Goal: Communication & Community: Answer question/provide support

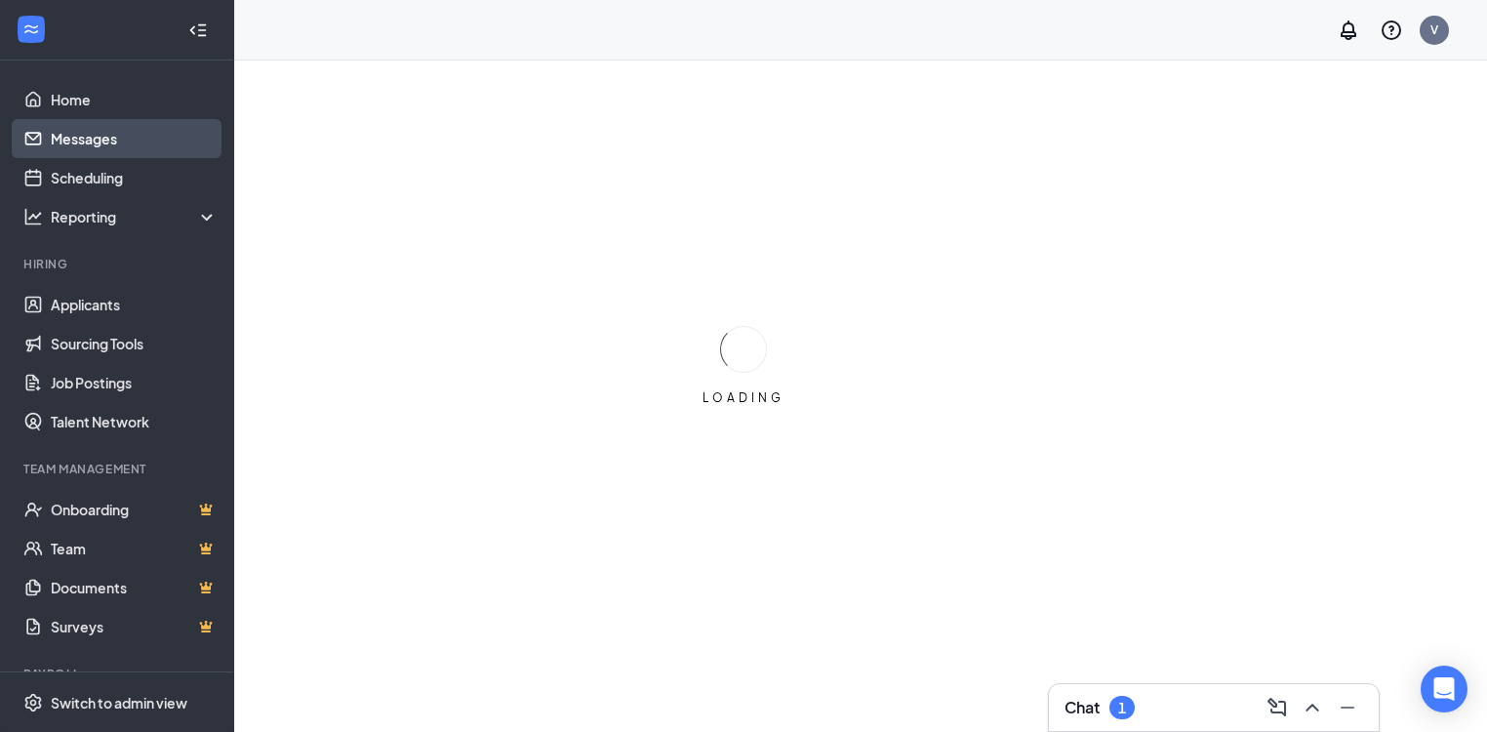
click at [79, 139] on link "Messages" at bounding box center [134, 138] width 167 height 39
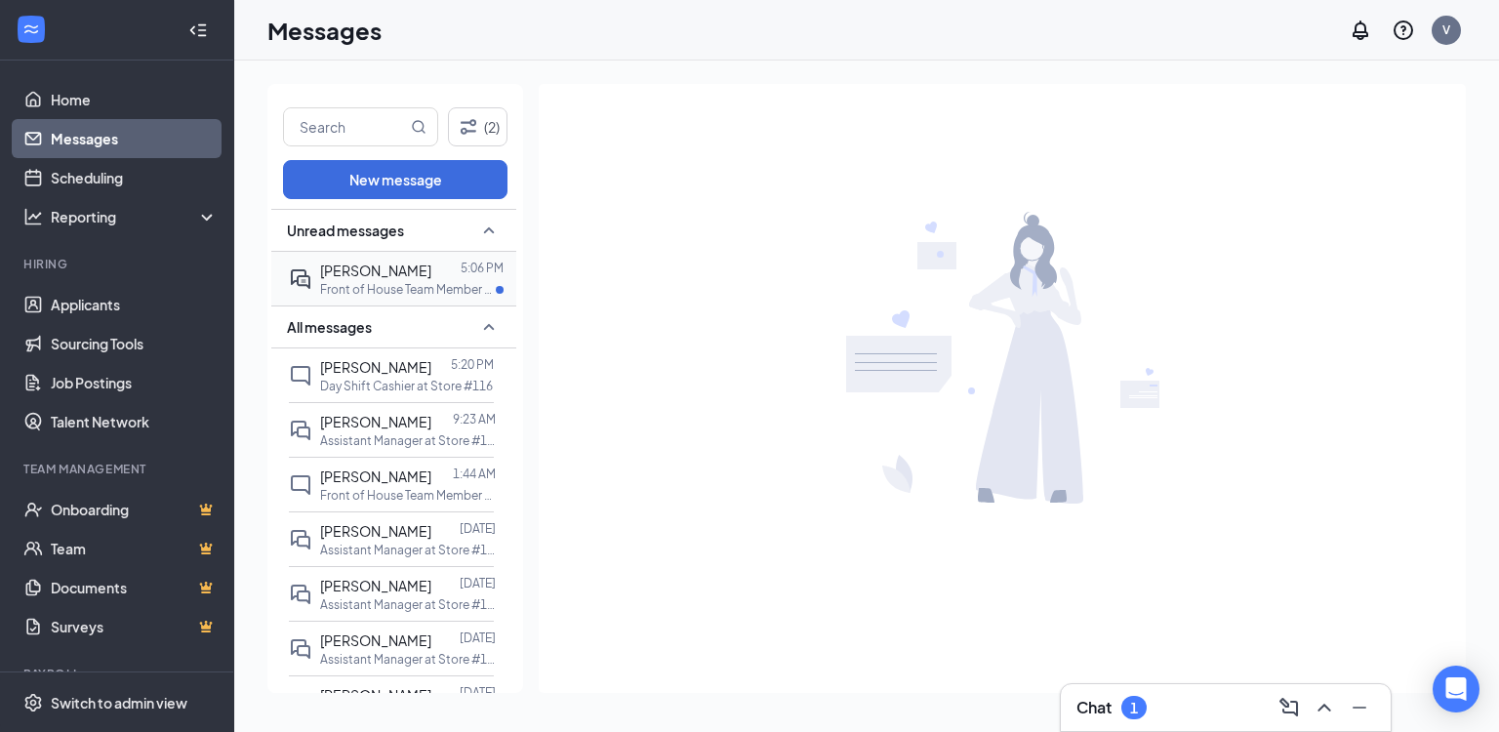
click at [401, 269] on span "[PERSON_NAME]" at bounding box center [375, 271] width 111 height 18
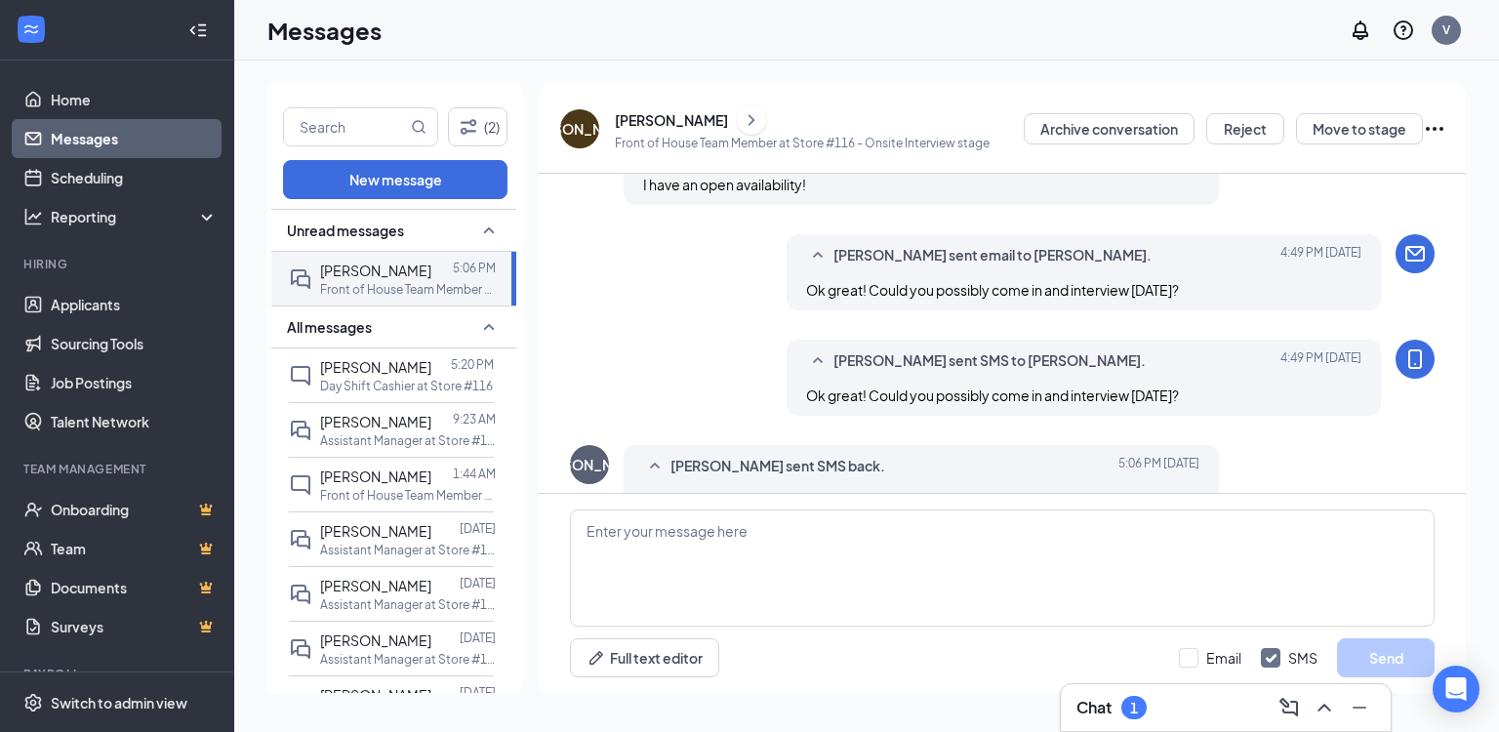
scroll to position [741, 0]
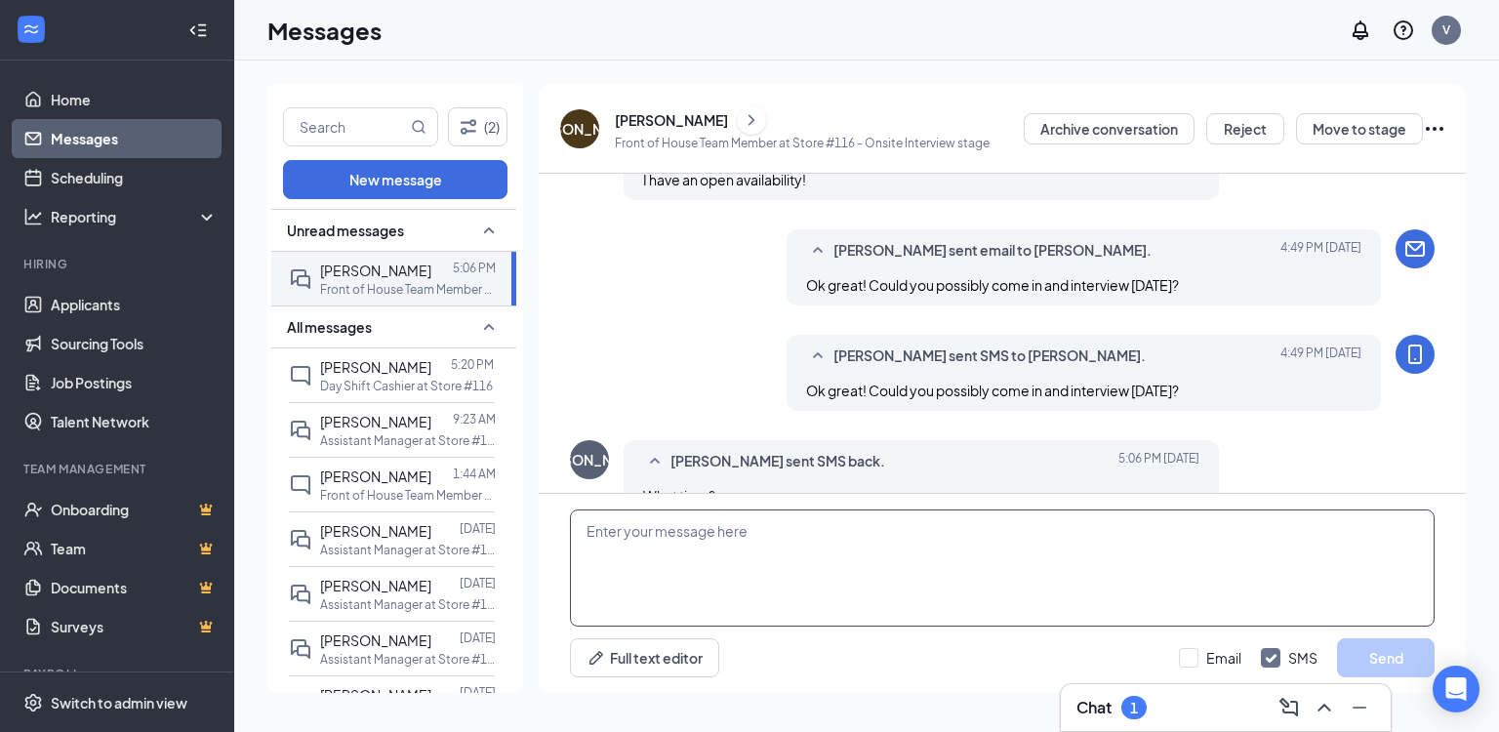
click at [915, 536] on textarea at bounding box center [1002, 567] width 865 height 117
type textarea "What times works best for you?"
click at [1224, 654] on input "Email" at bounding box center [1210, 658] width 62 height 20
checkbox input "true"
click at [1387, 662] on button "Send" at bounding box center [1386, 657] width 98 height 39
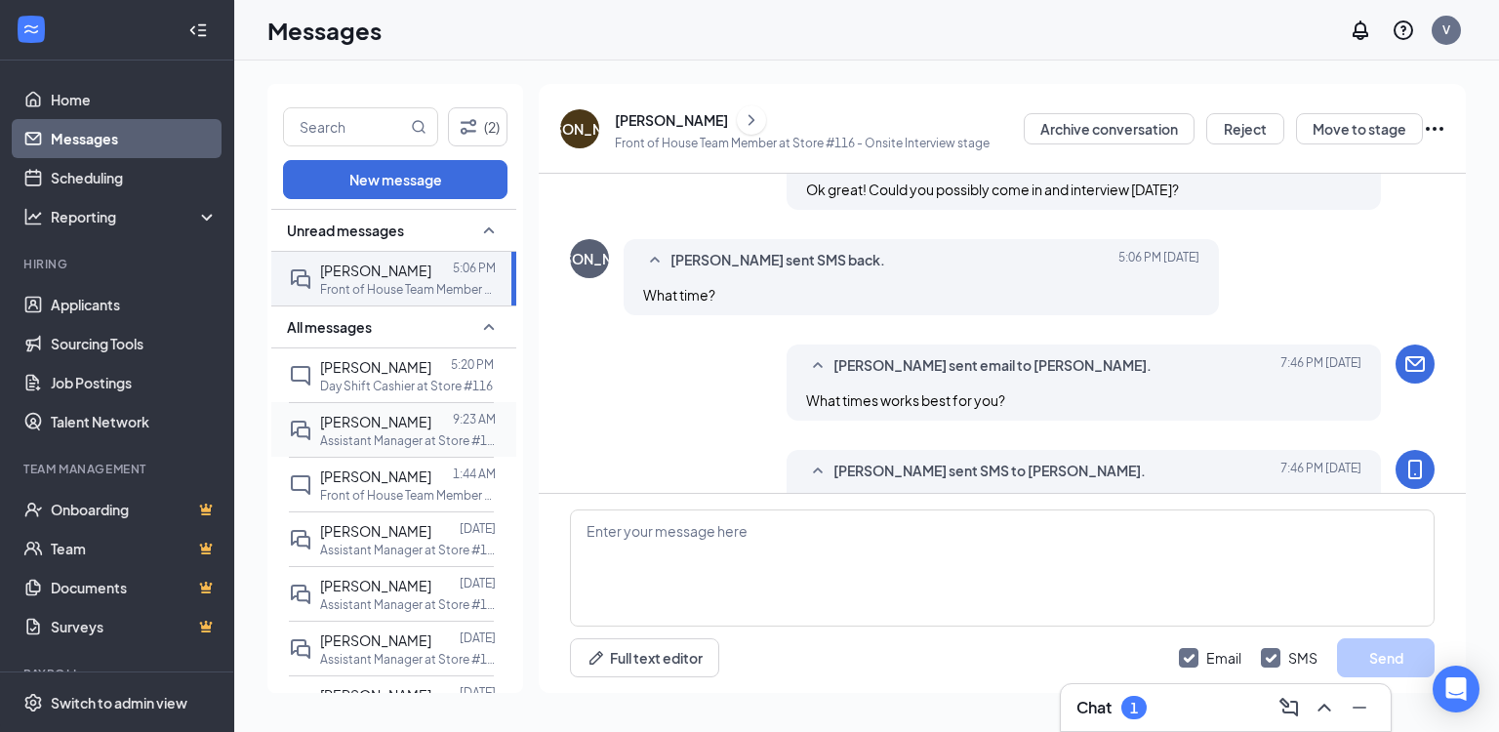
scroll to position [951, 0]
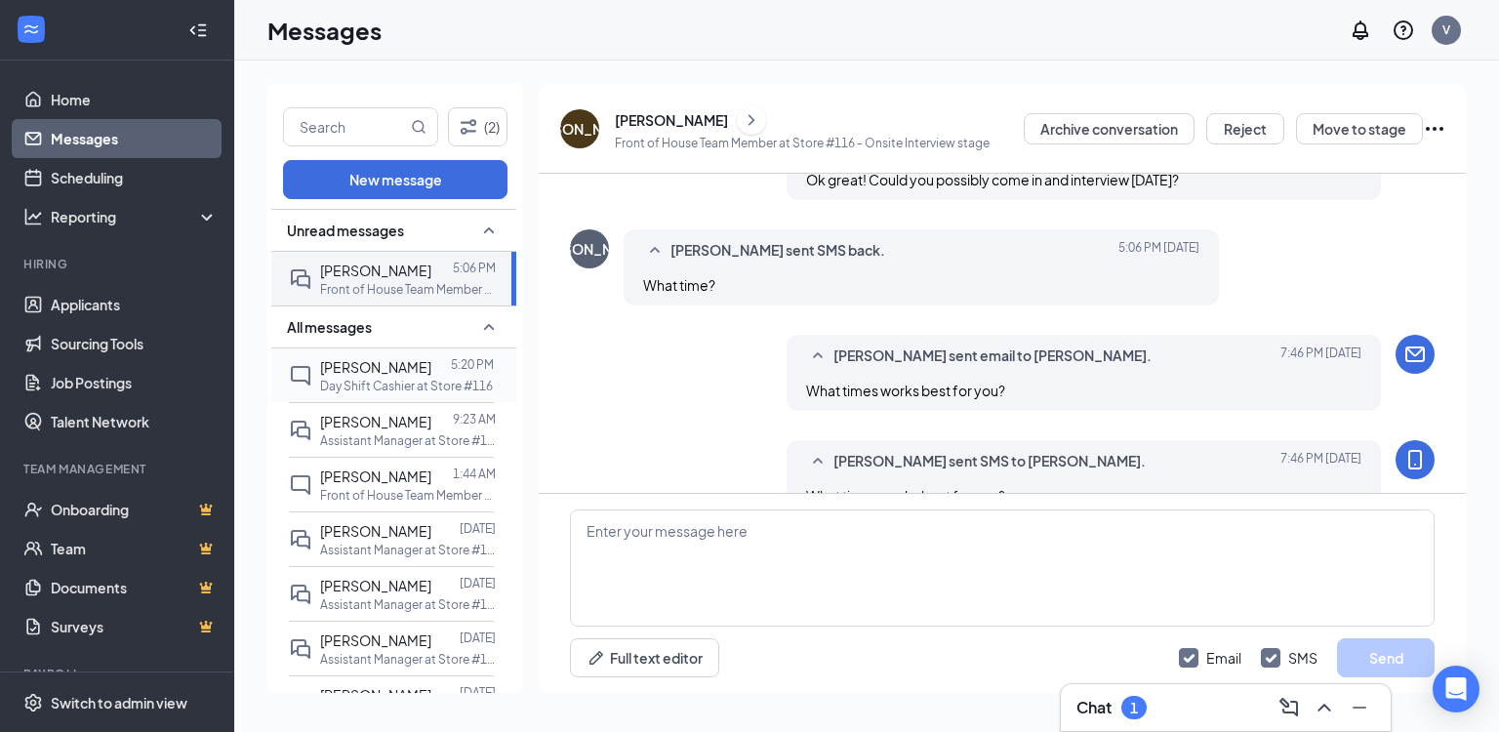
click at [392, 378] on p "Day Shift Cashier at Store #116" at bounding box center [406, 386] width 173 height 17
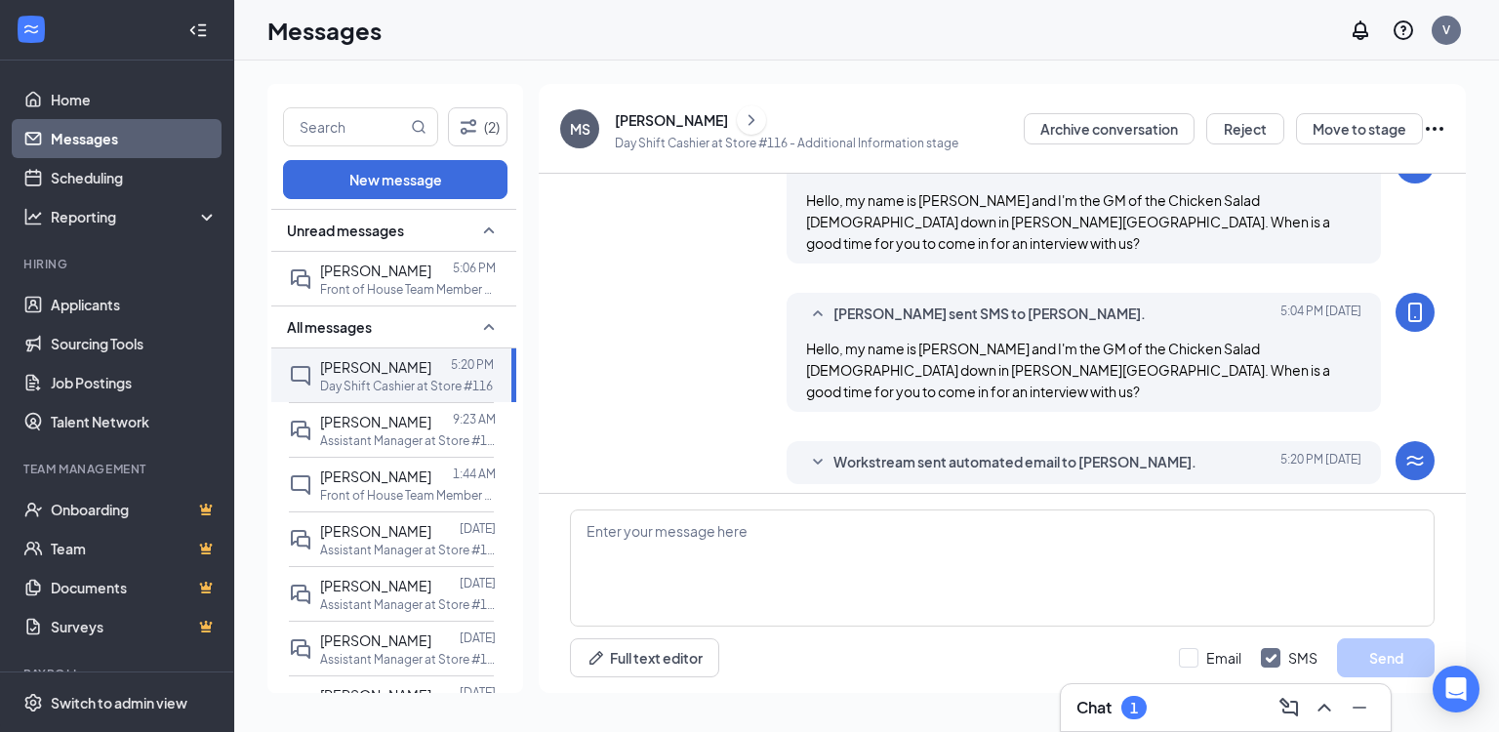
scroll to position [280, 0]
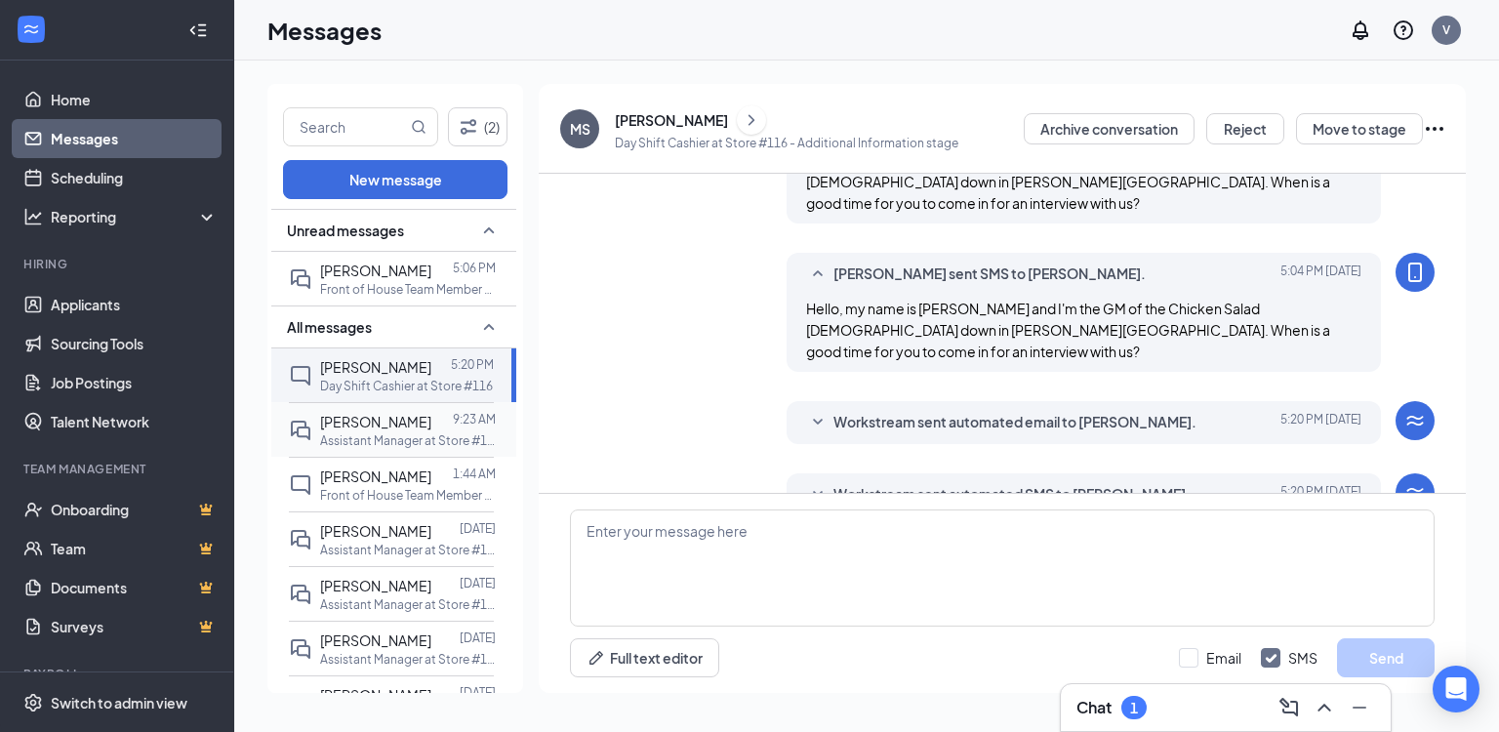
click at [431, 427] on div at bounding box center [441, 421] width 21 height 21
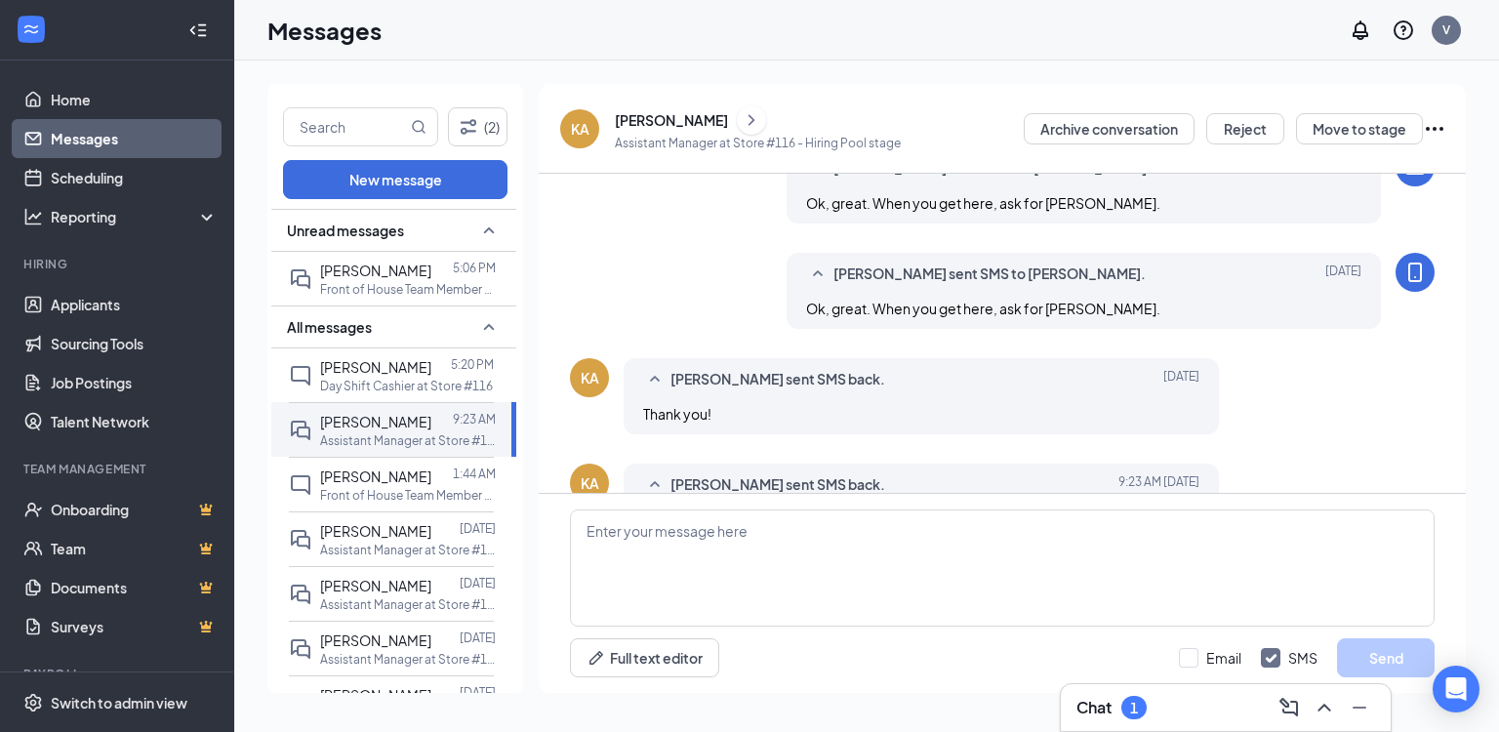
scroll to position [925, 0]
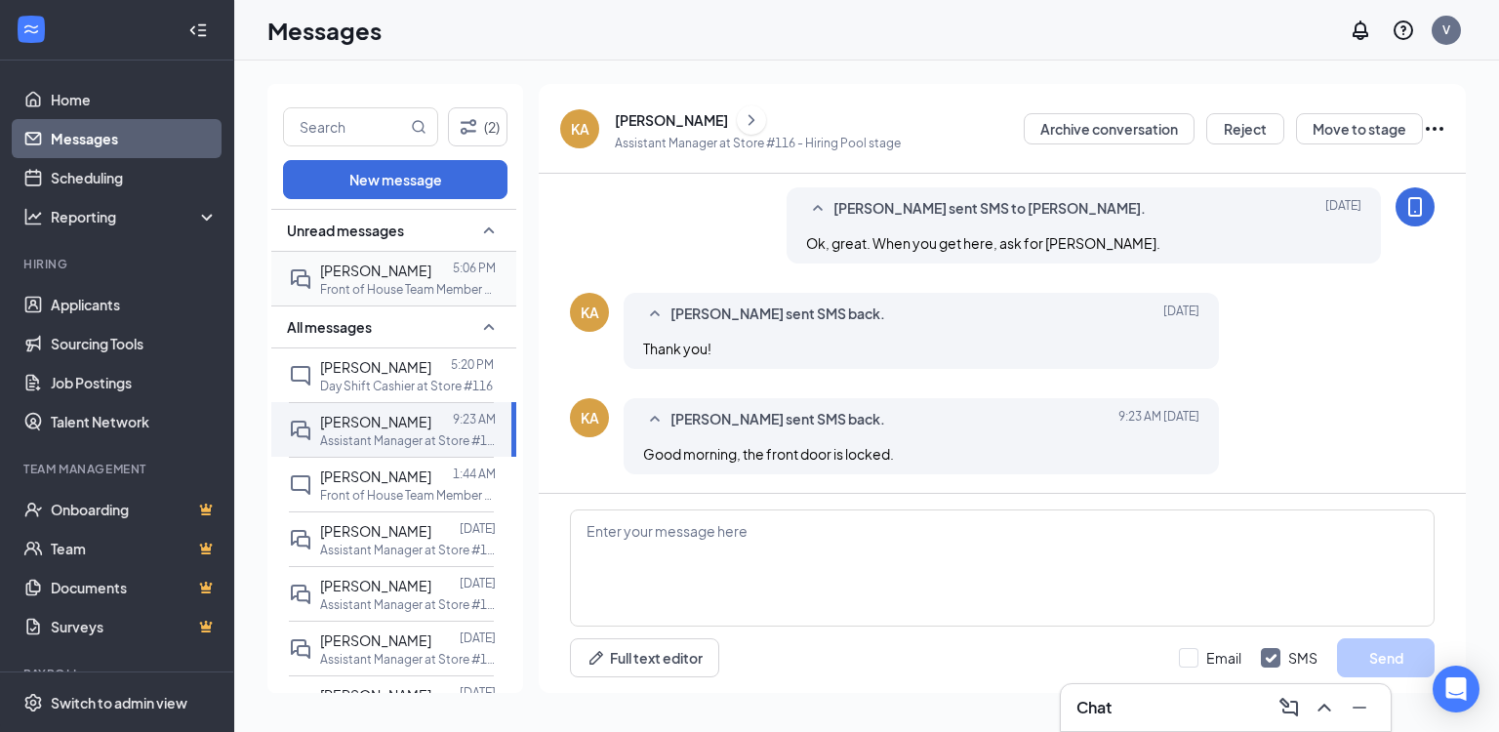
click at [383, 281] on p "Front of House Team Member at Store #116" at bounding box center [408, 289] width 176 height 17
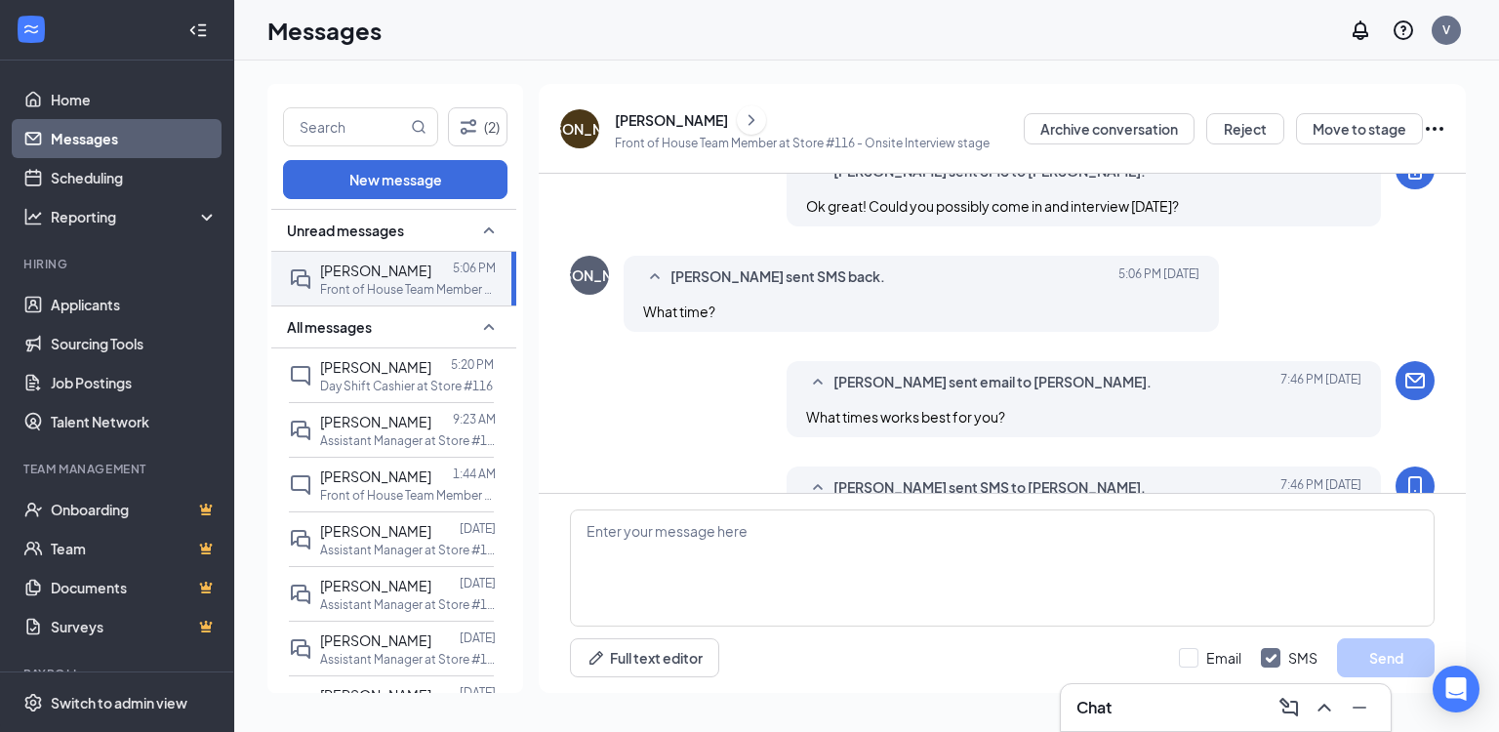
scroll to position [807, 0]
